Goal: Register for event/course

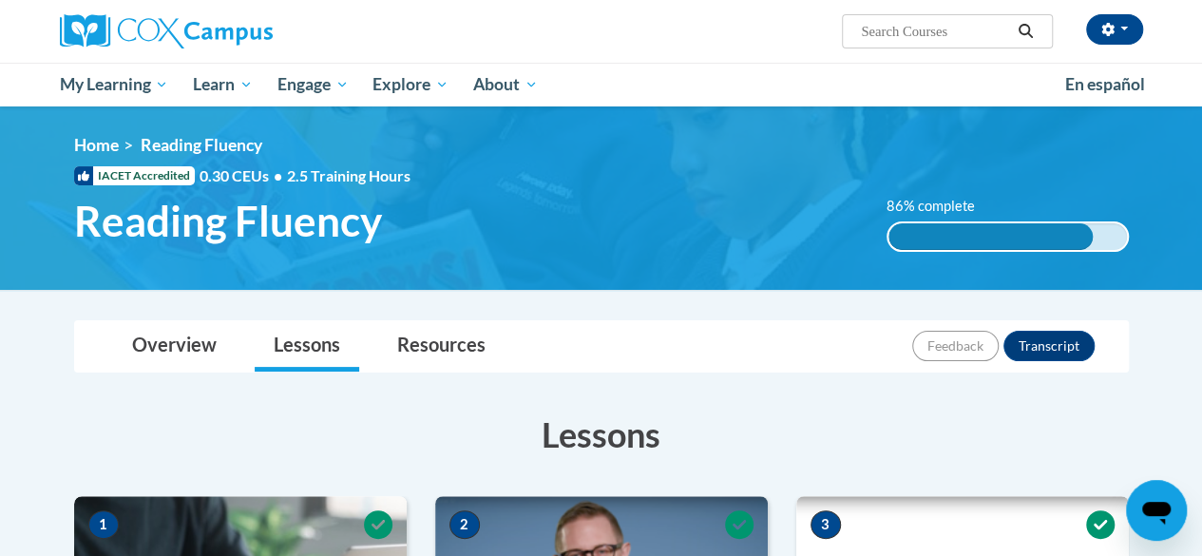
click at [978, 27] on input "Search..." at bounding box center [935, 31] width 152 height 23
type input "reading comprehension"
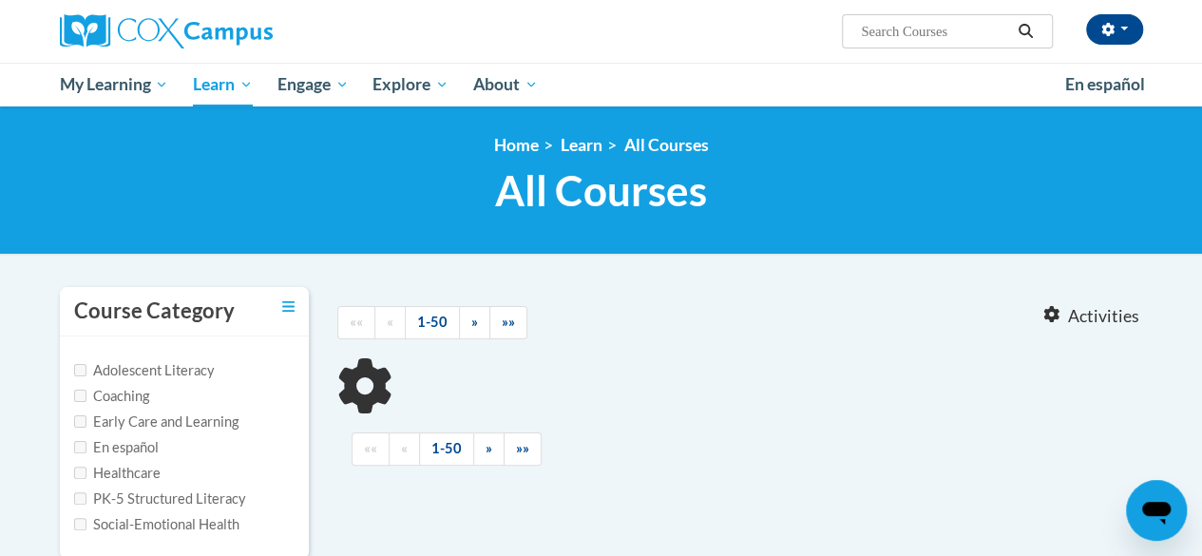
type input "reading comprehension"
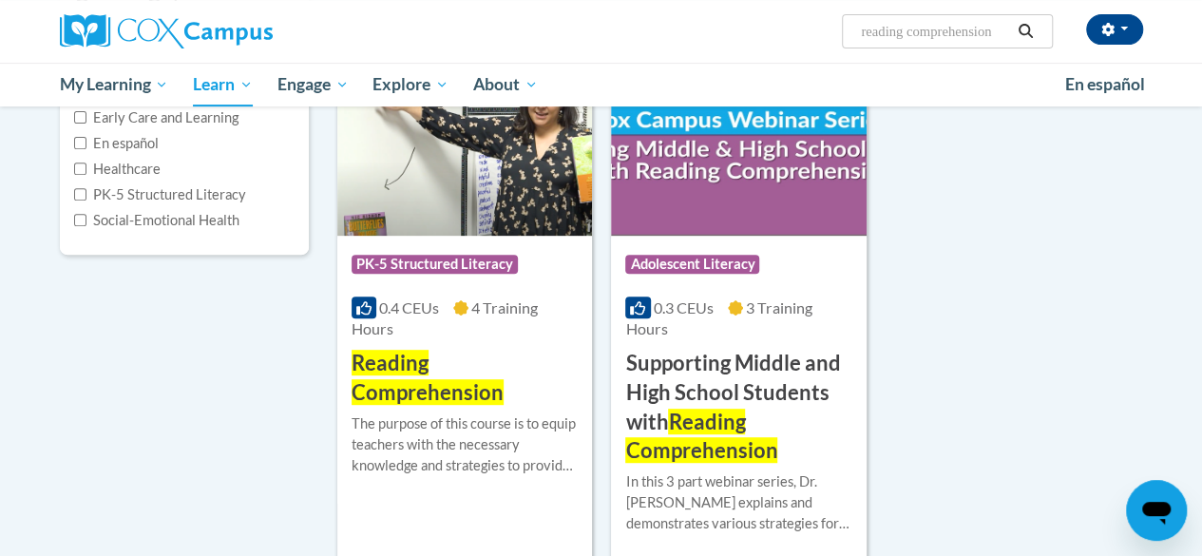
scroll to position [306, 0]
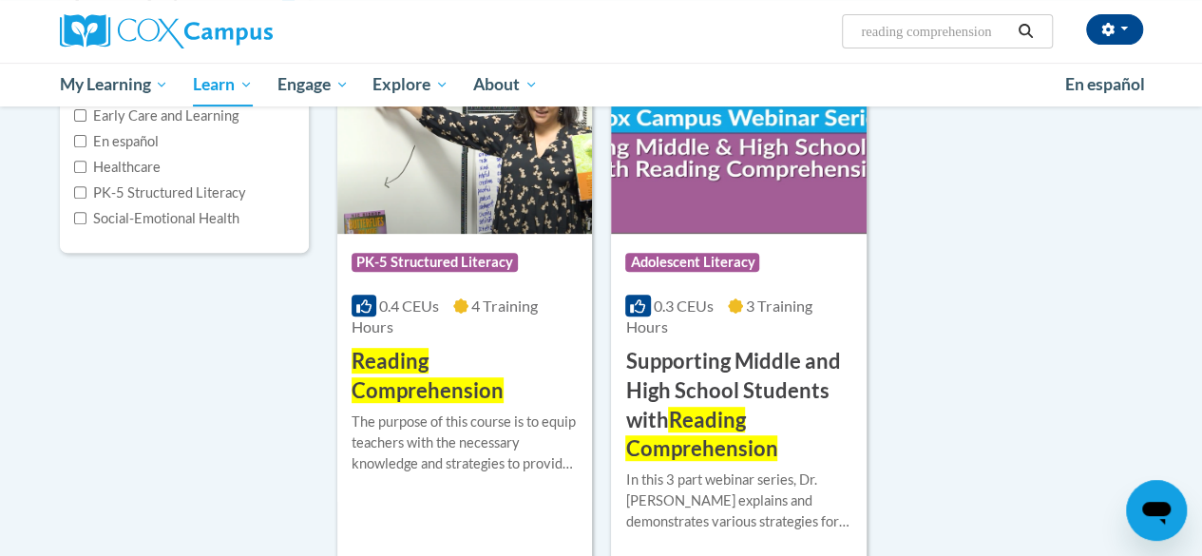
click at [375, 388] on span "Reading Comprehension" at bounding box center [427, 375] width 152 height 55
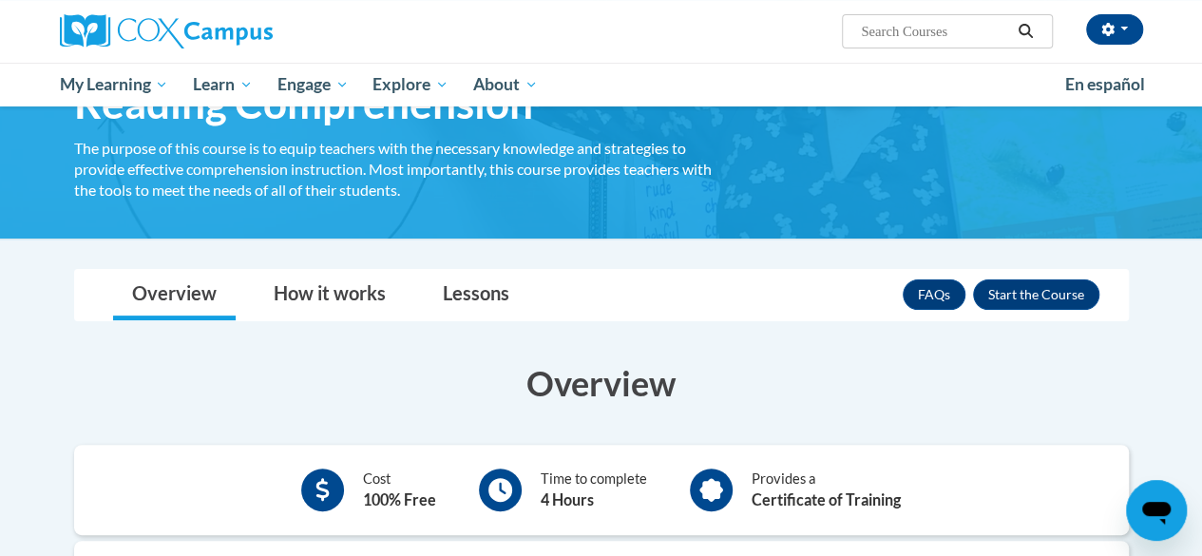
scroll to position [124, 0]
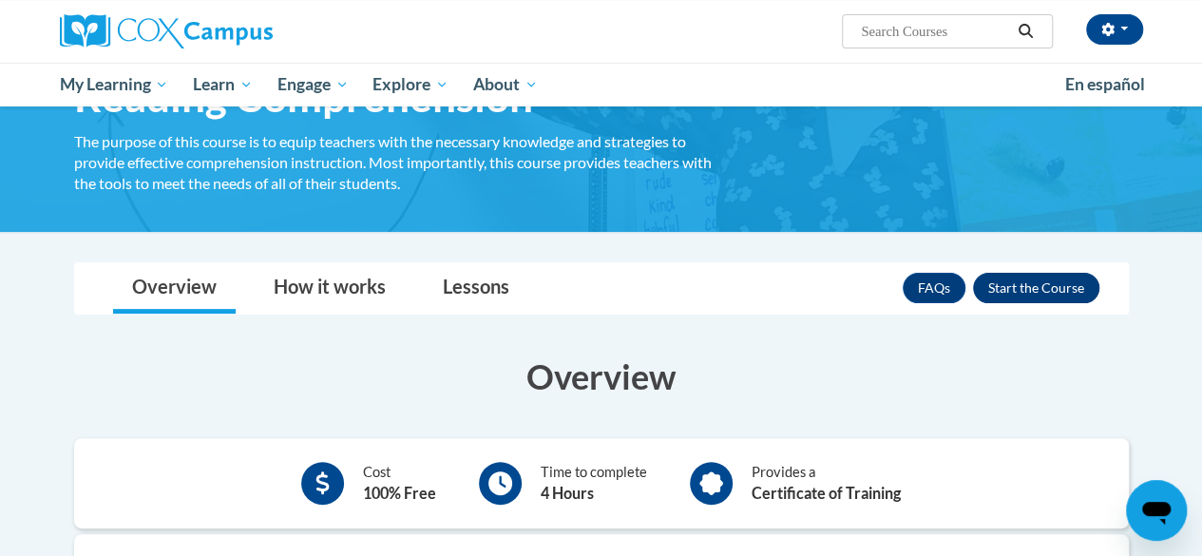
click at [1028, 275] on button "Enroll" at bounding box center [1036, 288] width 126 height 30
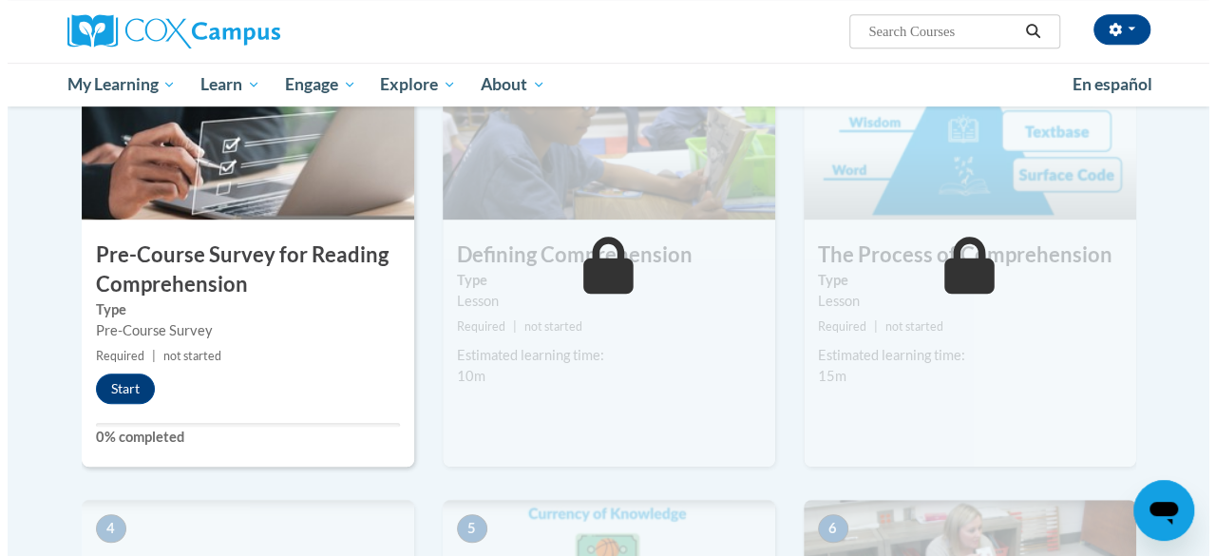
scroll to position [462, 0]
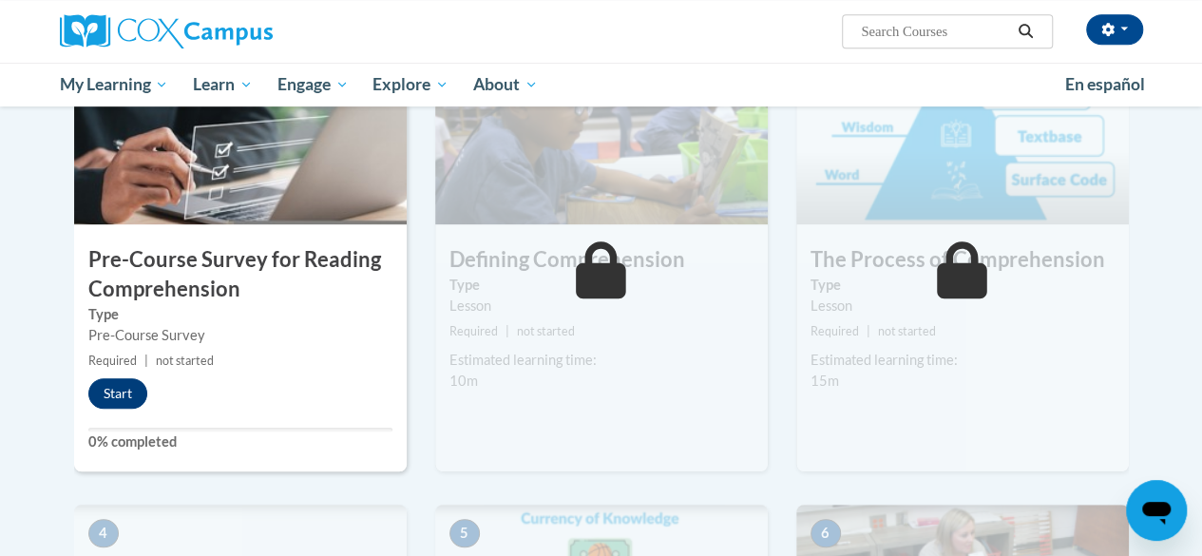
click at [123, 396] on button "Start" at bounding box center [117, 393] width 59 height 30
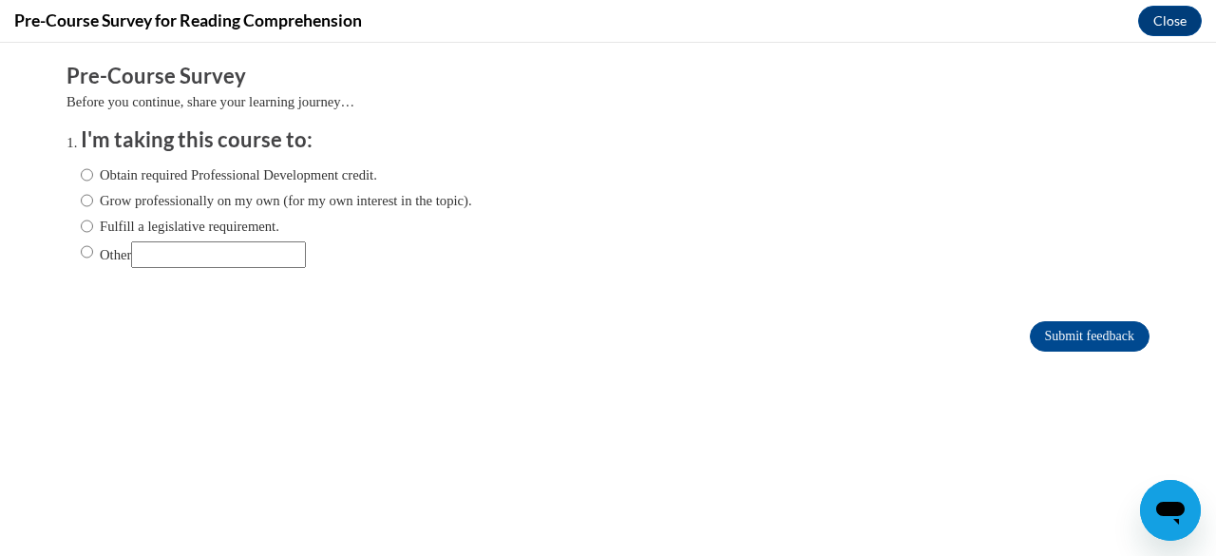
scroll to position [0, 0]
click at [81, 173] on input "Obtain required Professional Development credit." at bounding box center [87, 174] width 12 height 21
radio input "true"
click at [1054, 338] on input "Submit feedback" at bounding box center [1090, 336] width 120 height 30
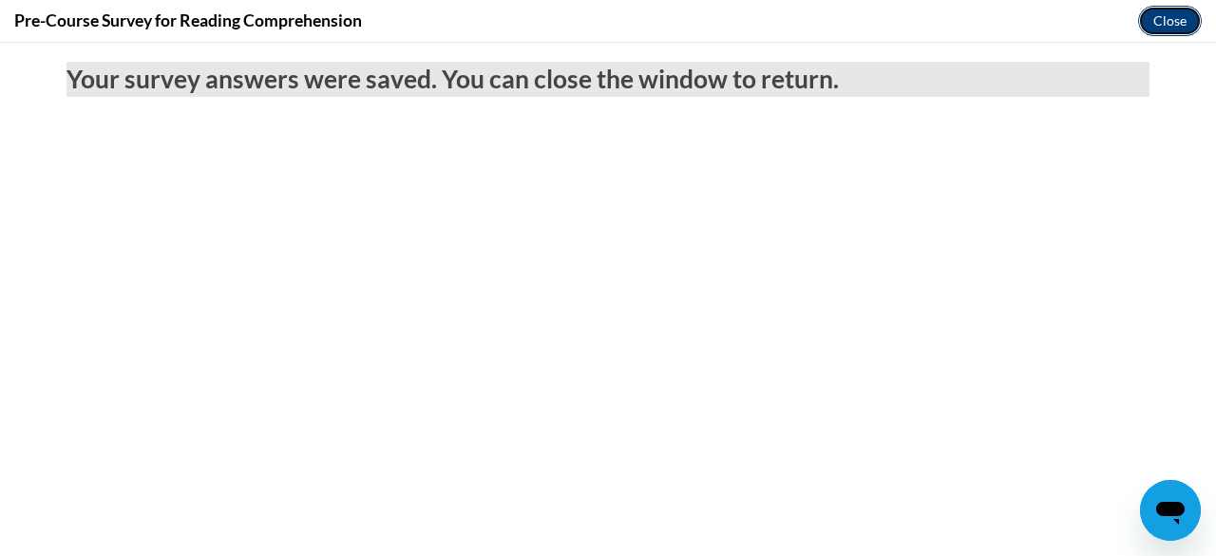
click at [1174, 20] on button "Close" at bounding box center [1170, 21] width 64 height 30
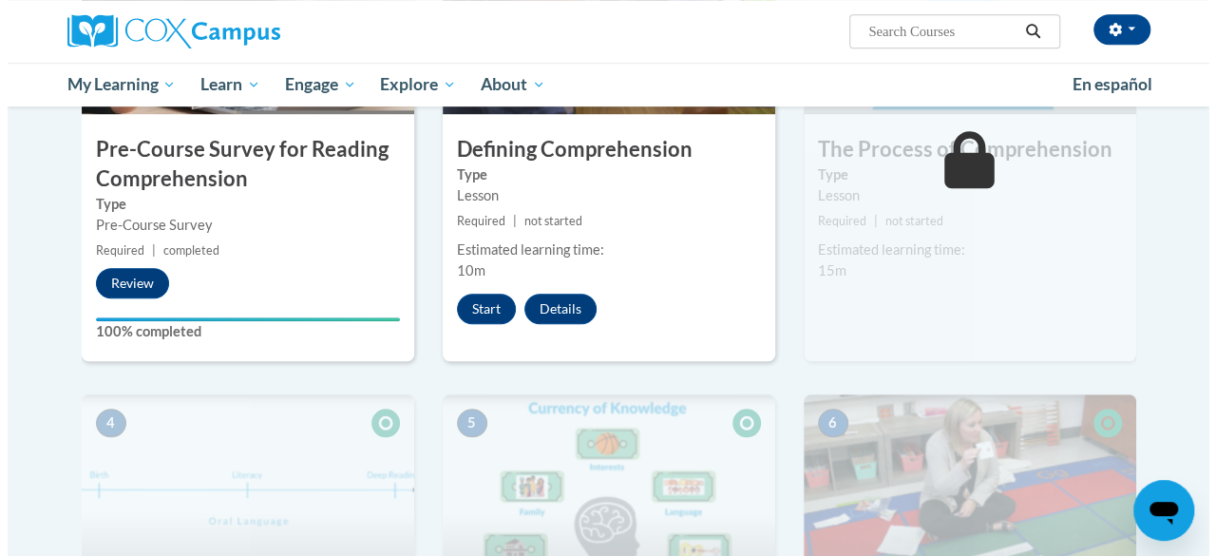
scroll to position [565, 0]
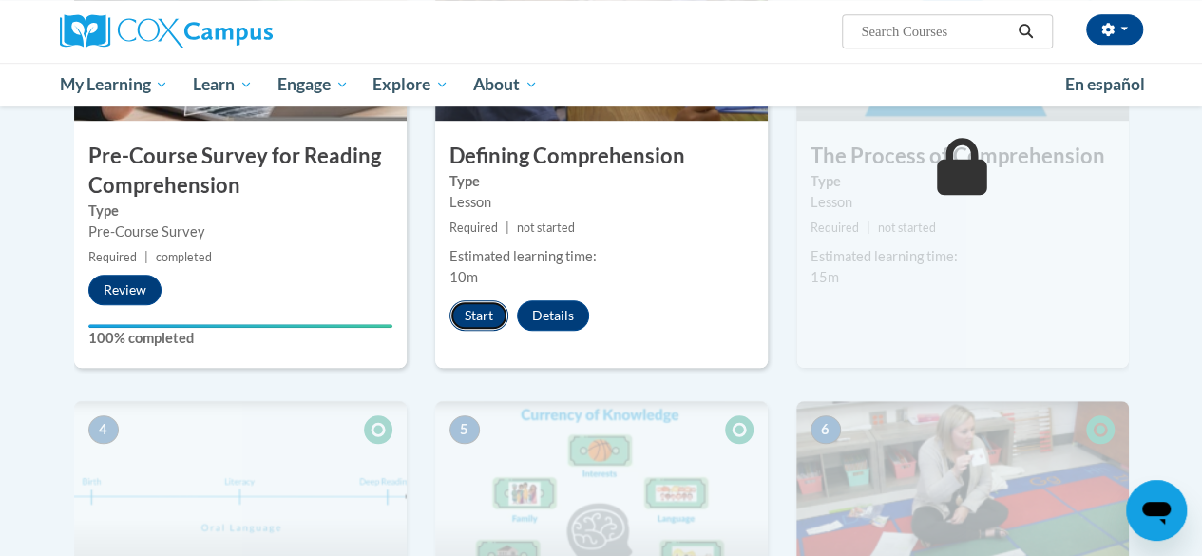
click at [465, 313] on button "Start" at bounding box center [478, 315] width 59 height 30
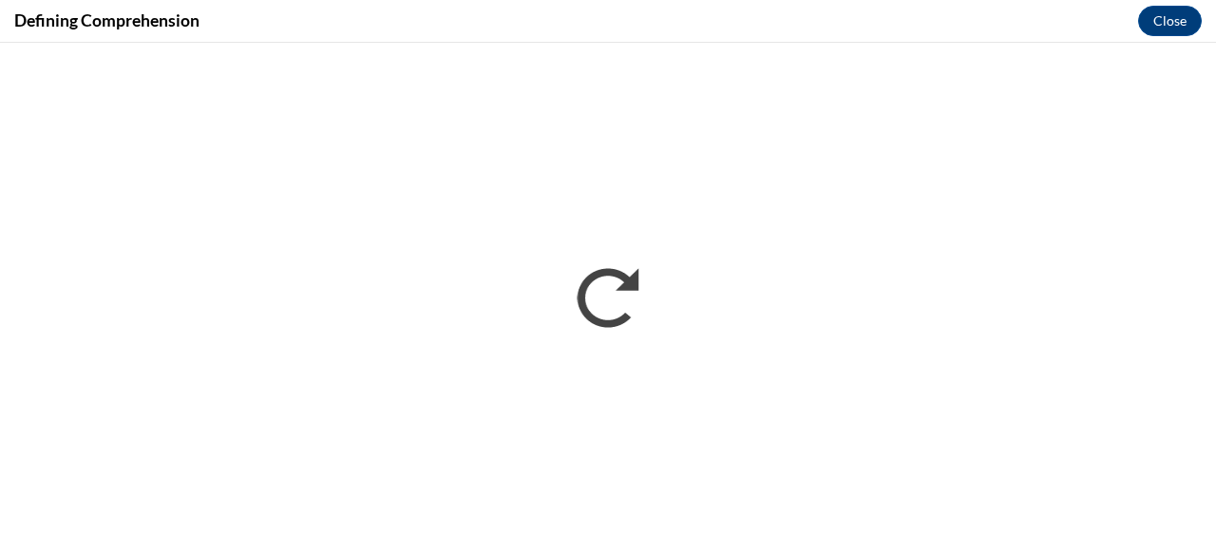
scroll to position [0, 0]
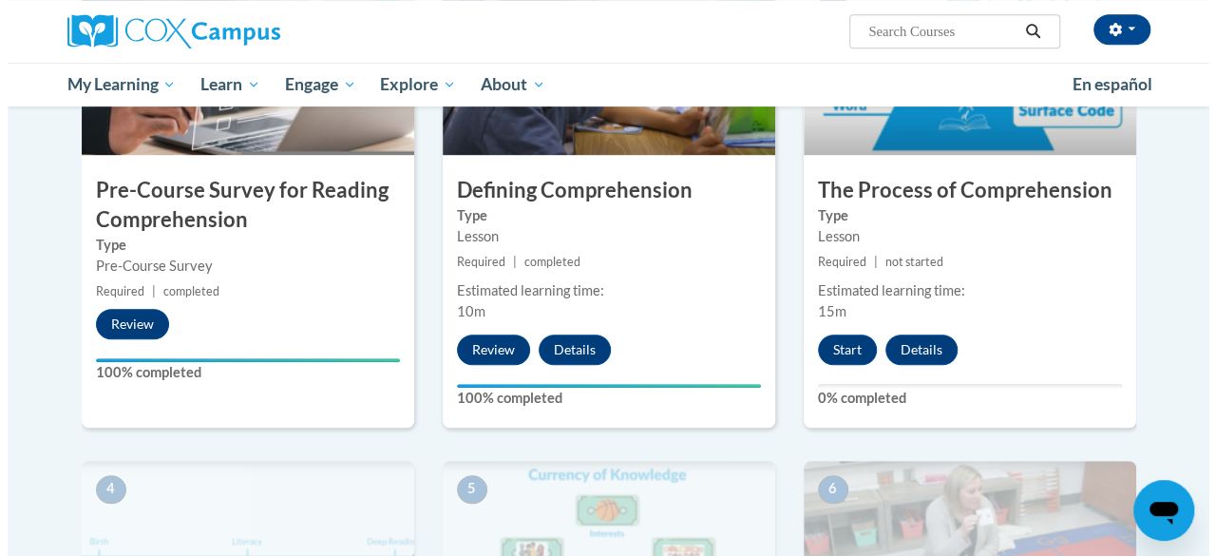
scroll to position [551, 0]
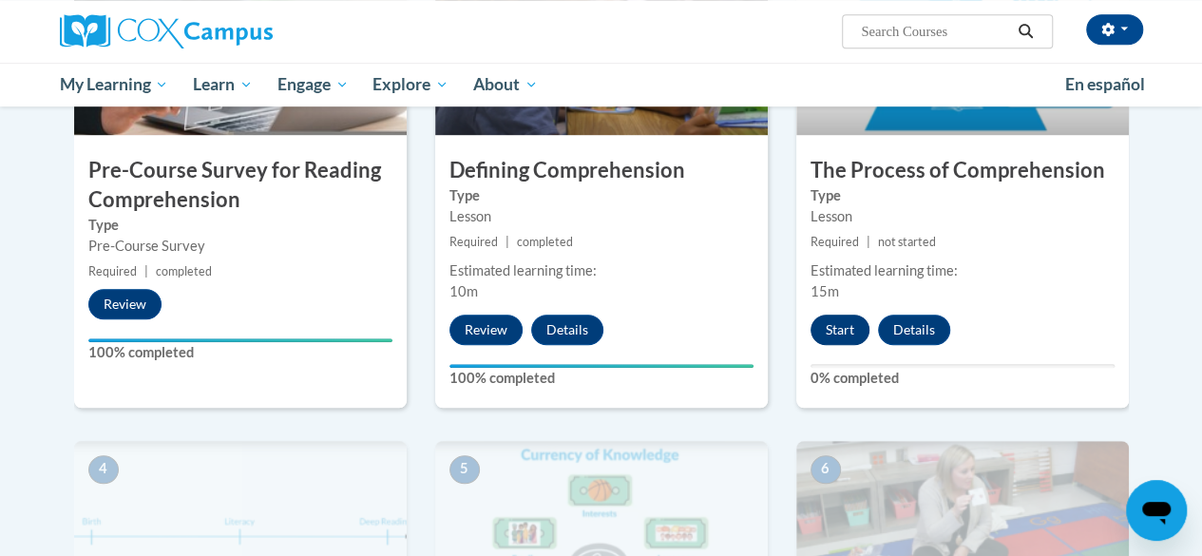
click at [844, 332] on button "Start" at bounding box center [839, 329] width 59 height 30
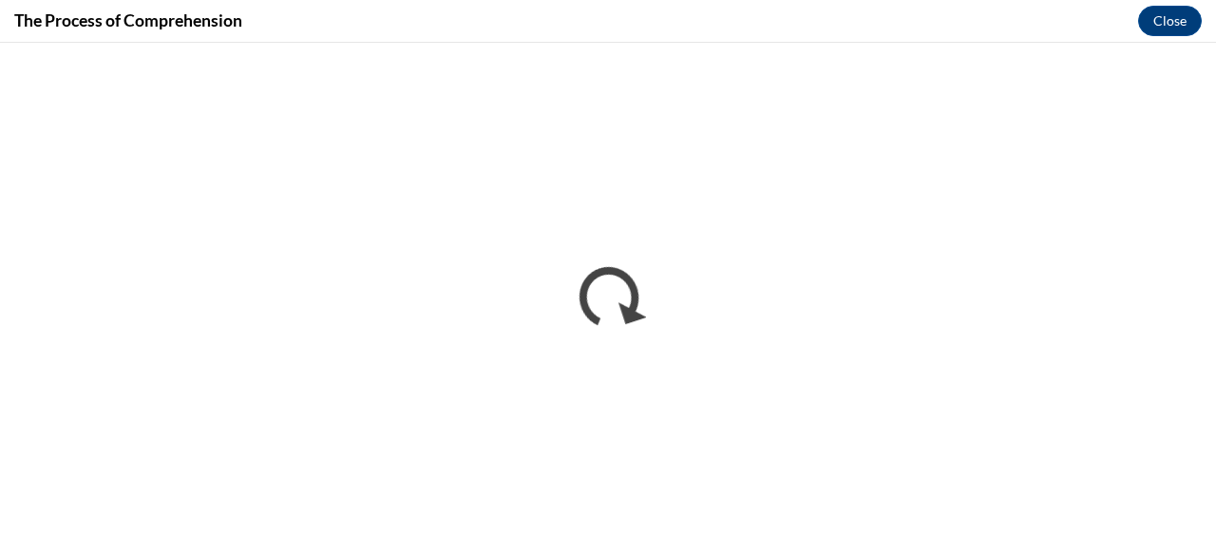
scroll to position [0, 0]
